Goal: Task Accomplishment & Management: Manage account settings

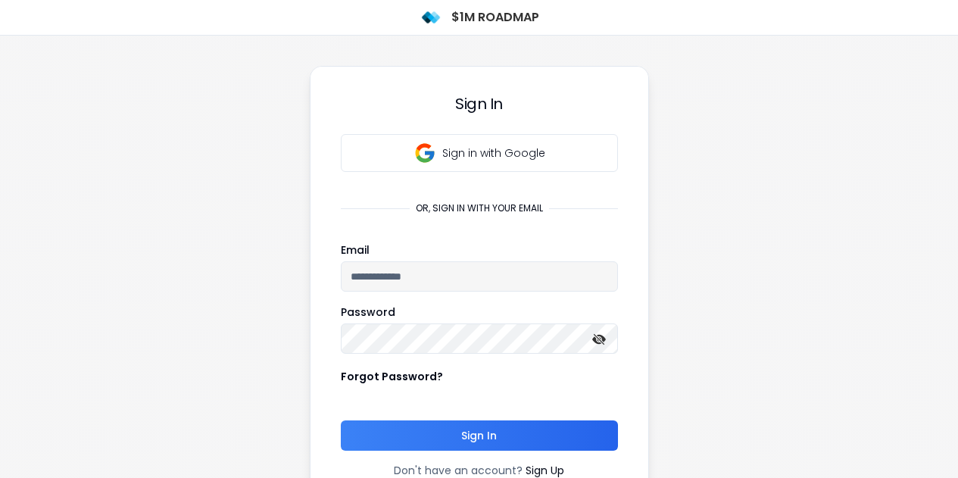
scroll to position [17, 0]
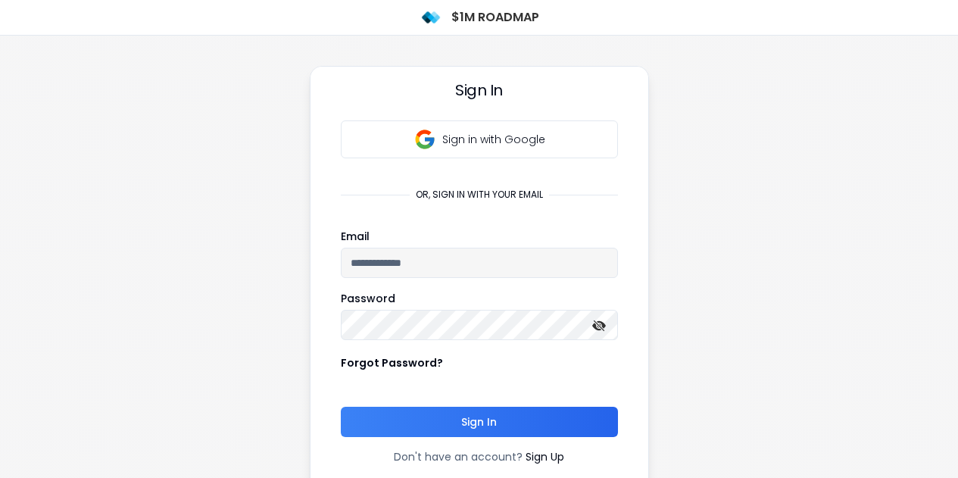
click at [469, 270] on input "email" at bounding box center [479, 263] width 277 height 30
type input "**********"
click at [528, 411] on button "Sign In" at bounding box center [479, 422] width 277 height 30
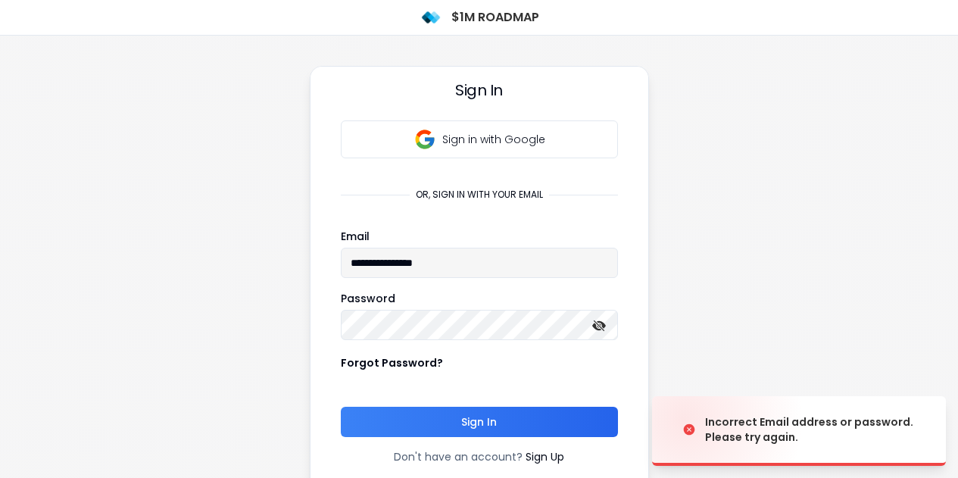
click at [599, 325] on icon at bounding box center [600, 326] width 14 height 14
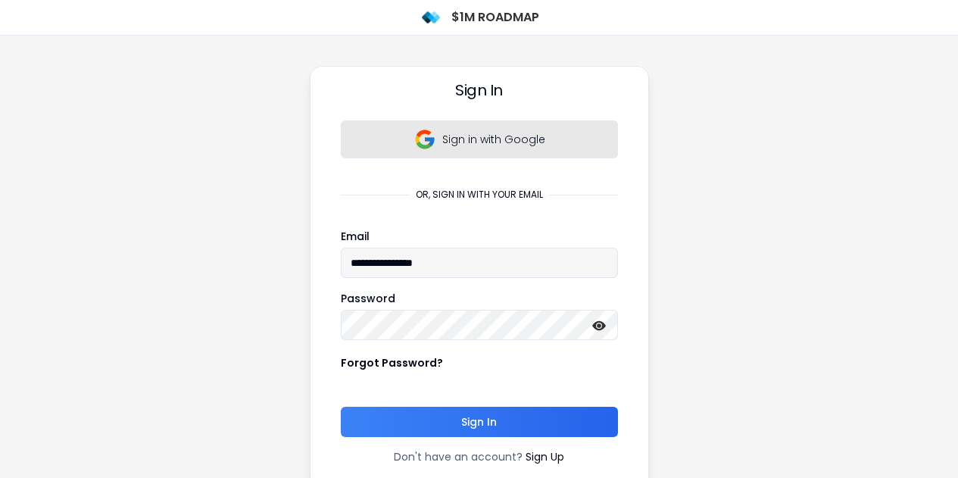
click at [493, 149] on button "Sign in with Google" at bounding box center [479, 139] width 277 height 38
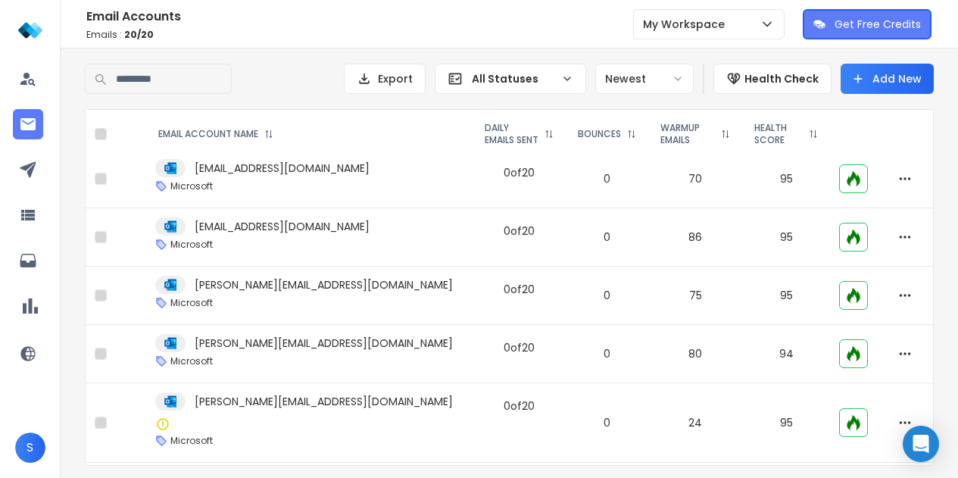
scroll to position [252, 0]
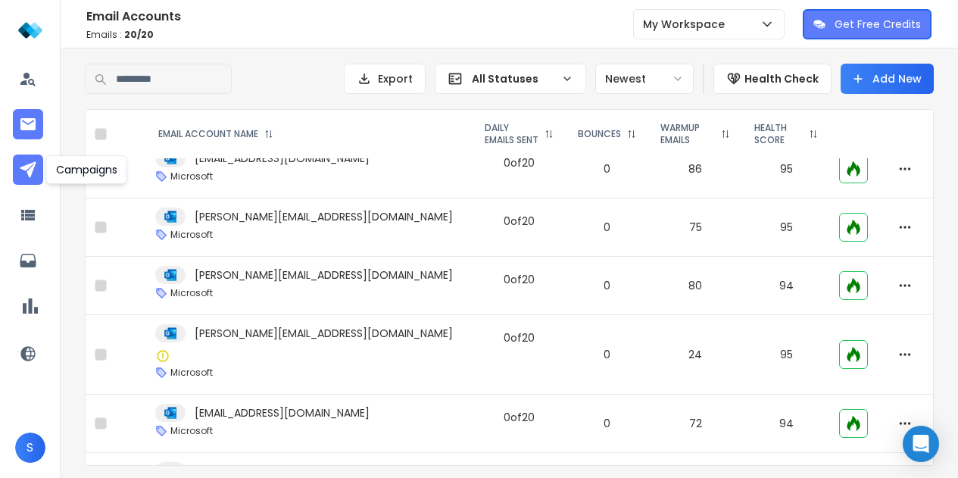
click at [23, 164] on icon at bounding box center [28, 170] width 18 height 18
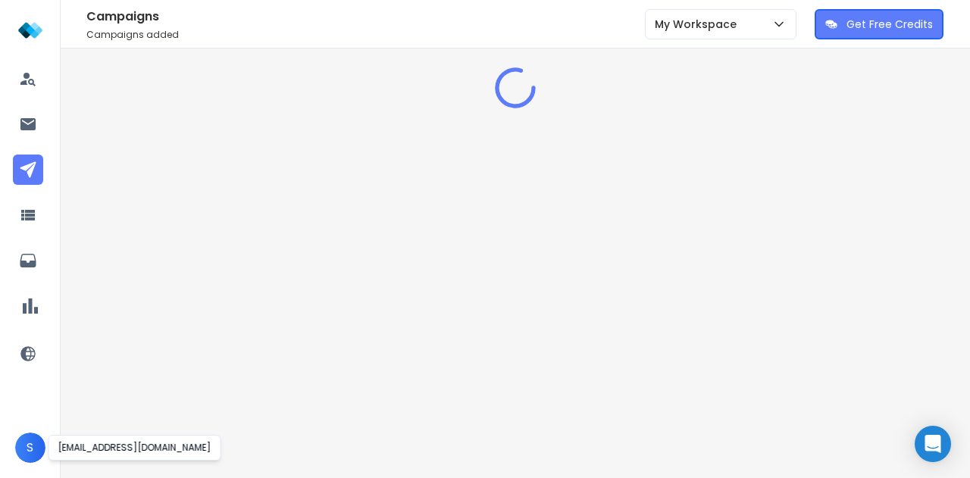
click at [18, 440] on span "S" at bounding box center [30, 448] width 30 height 30
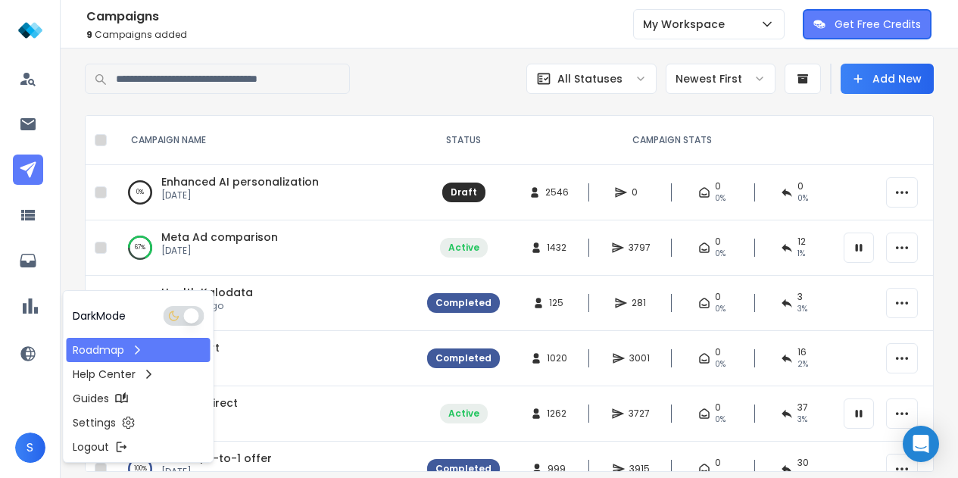
click at [18, 440] on span "S" at bounding box center [30, 448] width 30 height 30
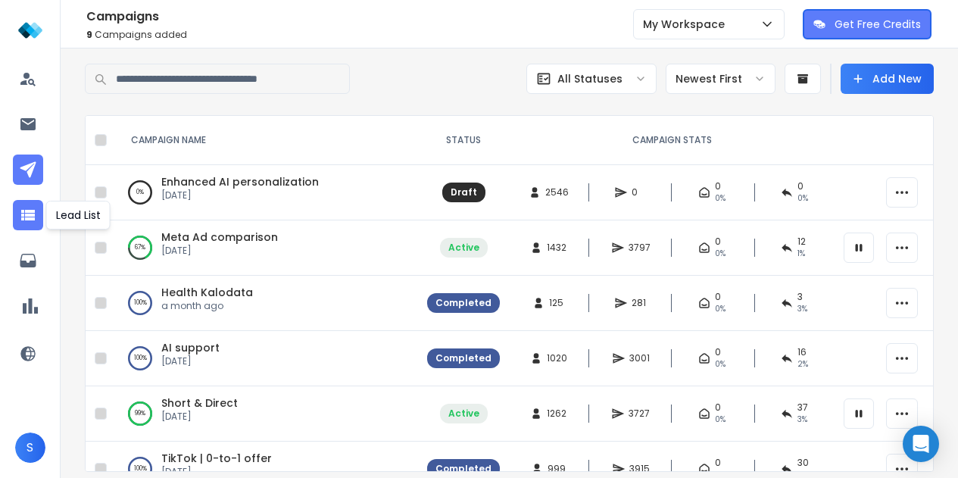
click at [30, 224] on icon at bounding box center [28, 215] width 18 height 18
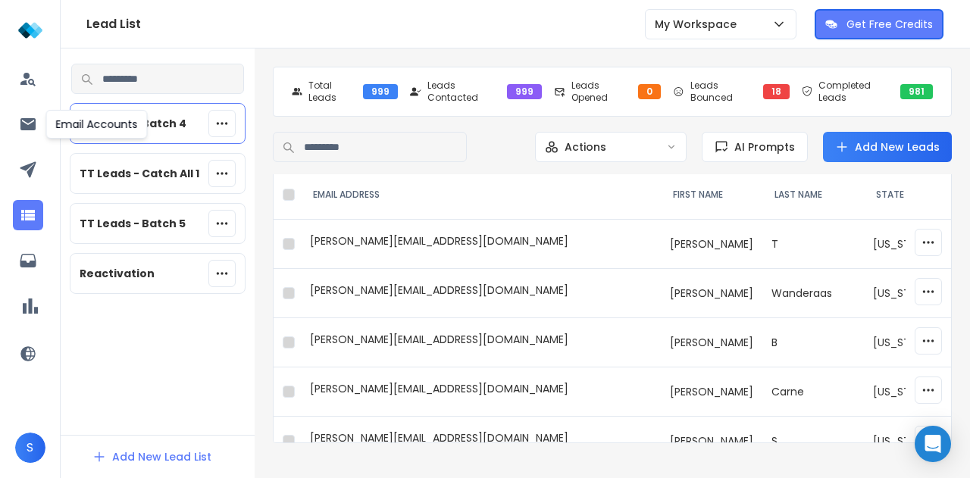
click at [20, 140] on div at bounding box center [30, 127] width 35 height 36
click at [22, 121] on icon at bounding box center [28, 124] width 18 height 18
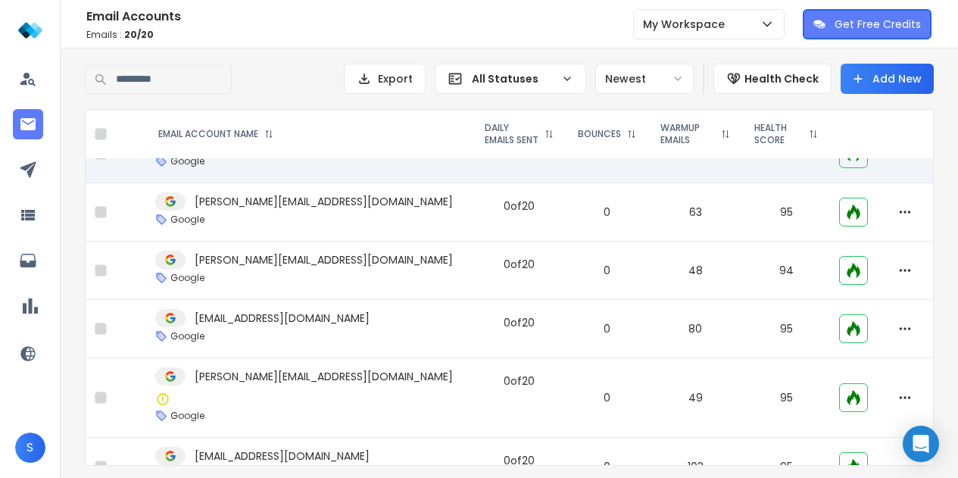
scroll to position [367, 0]
